Goal: Information Seeking & Learning: Learn about a topic

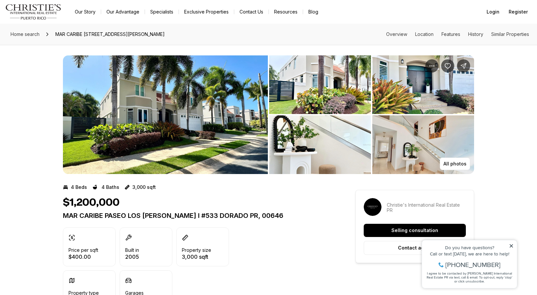
click at [202, 130] on img "View image gallery" at bounding box center [165, 114] width 205 height 119
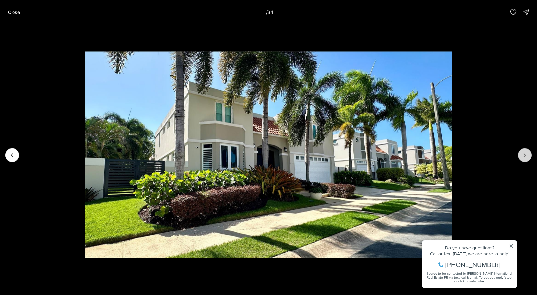
click at [521, 151] on icon "Next slide" at bounding box center [524, 154] width 7 height 7
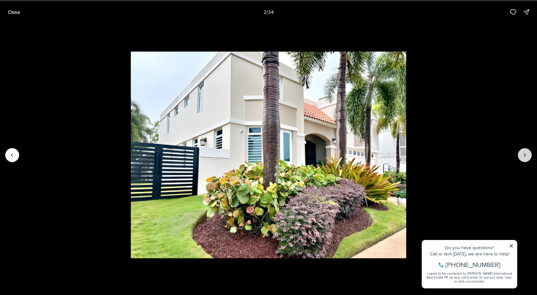
click at [522, 152] on icon "Next slide" at bounding box center [524, 154] width 7 height 7
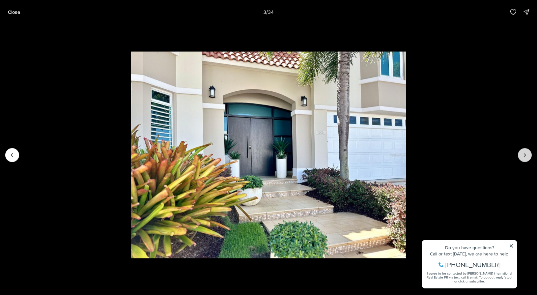
click at [521, 152] on button "Next slide" at bounding box center [525, 155] width 14 height 14
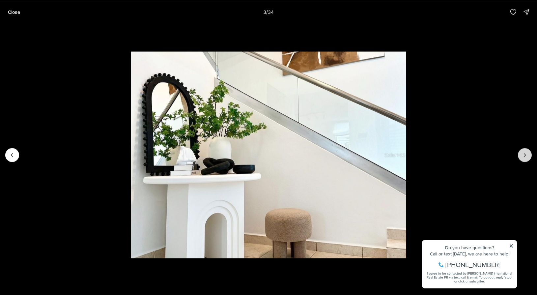
click at [519, 151] on button "Next slide" at bounding box center [525, 155] width 14 height 14
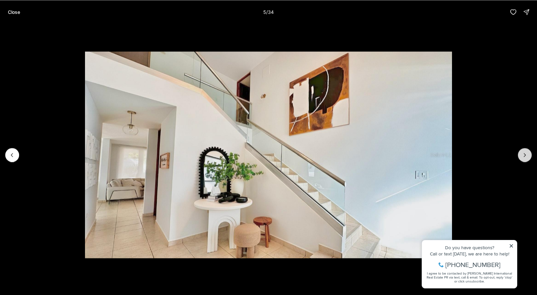
click at [519, 151] on button "Next slide" at bounding box center [525, 155] width 14 height 14
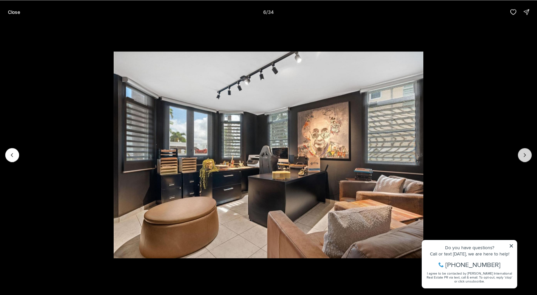
click at [519, 151] on button "Next slide" at bounding box center [525, 155] width 14 height 14
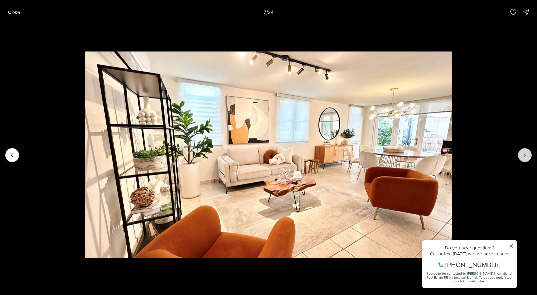
click at [519, 151] on button "Next slide" at bounding box center [525, 155] width 14 height 14
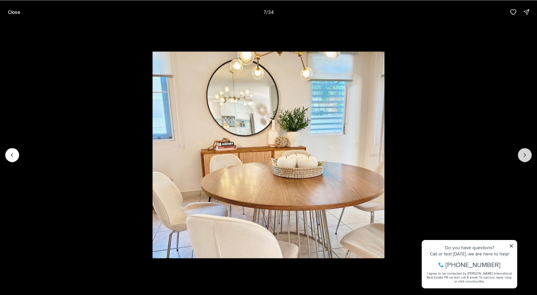
click at [518, 151] on button "Next slide" at bounding box center [525, 155] width 14 height 14
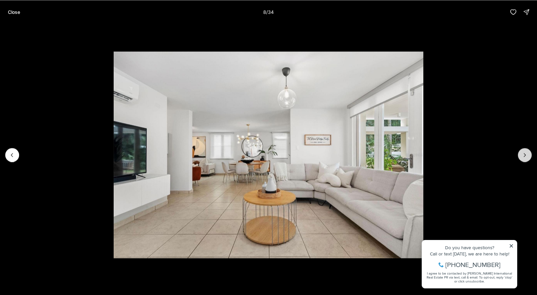
click at [518, 151] on button "Next slide" at bounding box center [525, 155] width 14 height 14
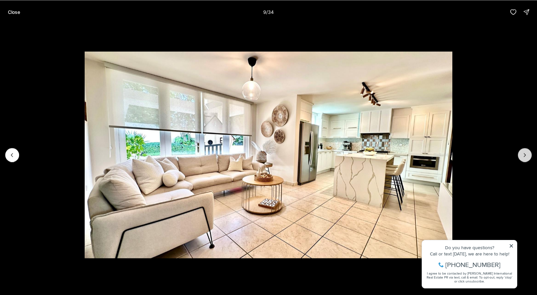
click at [518, 151] on button "Next slide" at bounding box center [525, 155] width 14 height 14
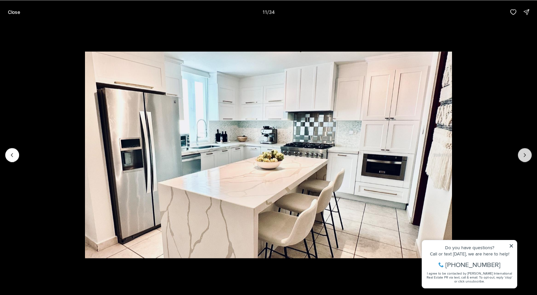
click at [518, 151] on button "Next slide" at bounding box center [525, 155] width 14 height 14
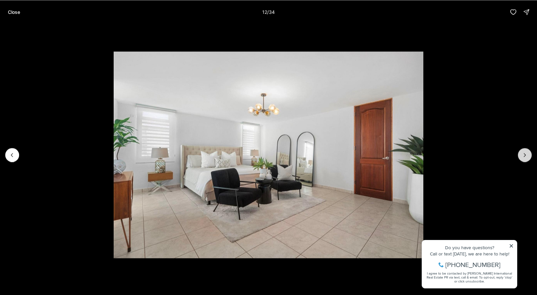
click at [518, 151] on button "Next slide" at bounding box center [525, 155] width 14 height 14
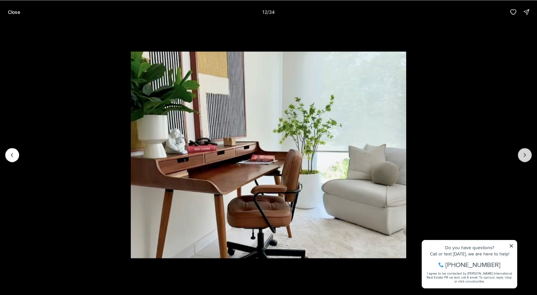
click at [518, 151] on button "Next slide" at bounding box center [525, 155] width 14 height 14
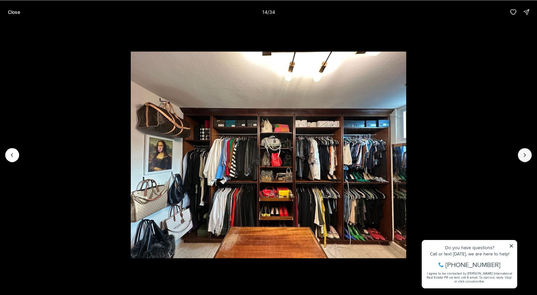
click at [518, 151] on div at bounding box center [268, 155] width 537 height 262
click at [520, 151] on button "Next slide" at bounding box center [525, 155] width 14 height 14
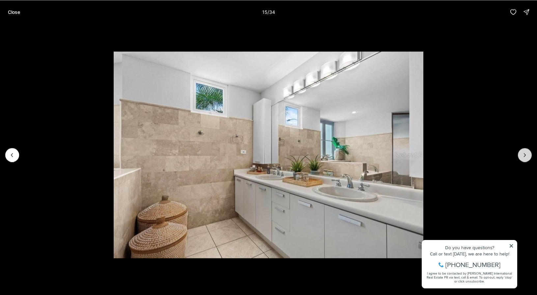
click at [520, 151] on button "Next slide" at bounding box center [525, 155] width 14 height 14
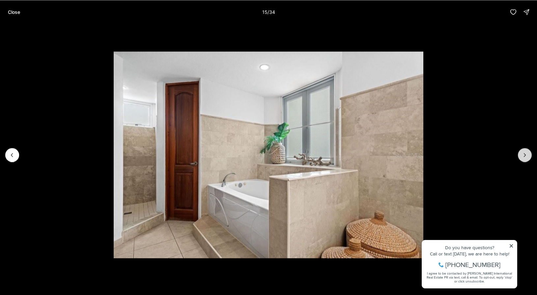
click at [520, 151] on button "Next slide" at bounding box center [525, 155] width 14 height 14
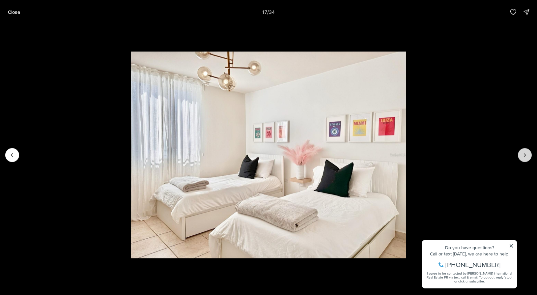
click at [520, 151] on button "Next slide" at bounding box center [525, 155] width 14 height 14
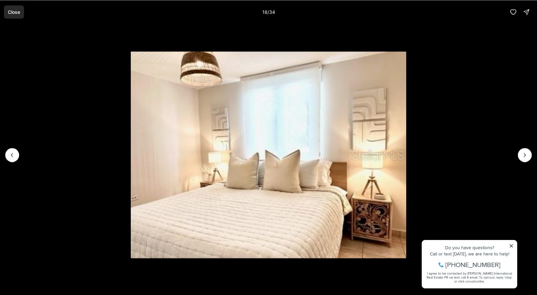
click at [9, 13] on p "Close" at bounding box center [14, 11] width 12 height 5
